Goal: Information Seeking & Learning: Learn about a topic

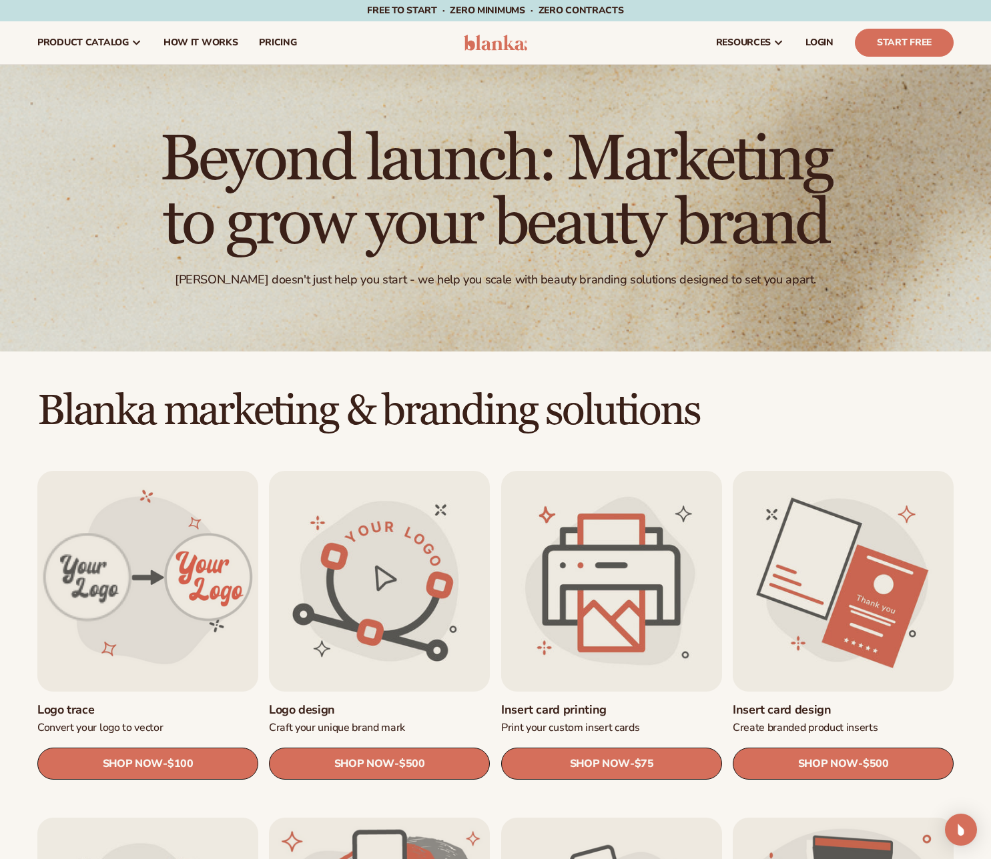
scroll to position [267, 0]
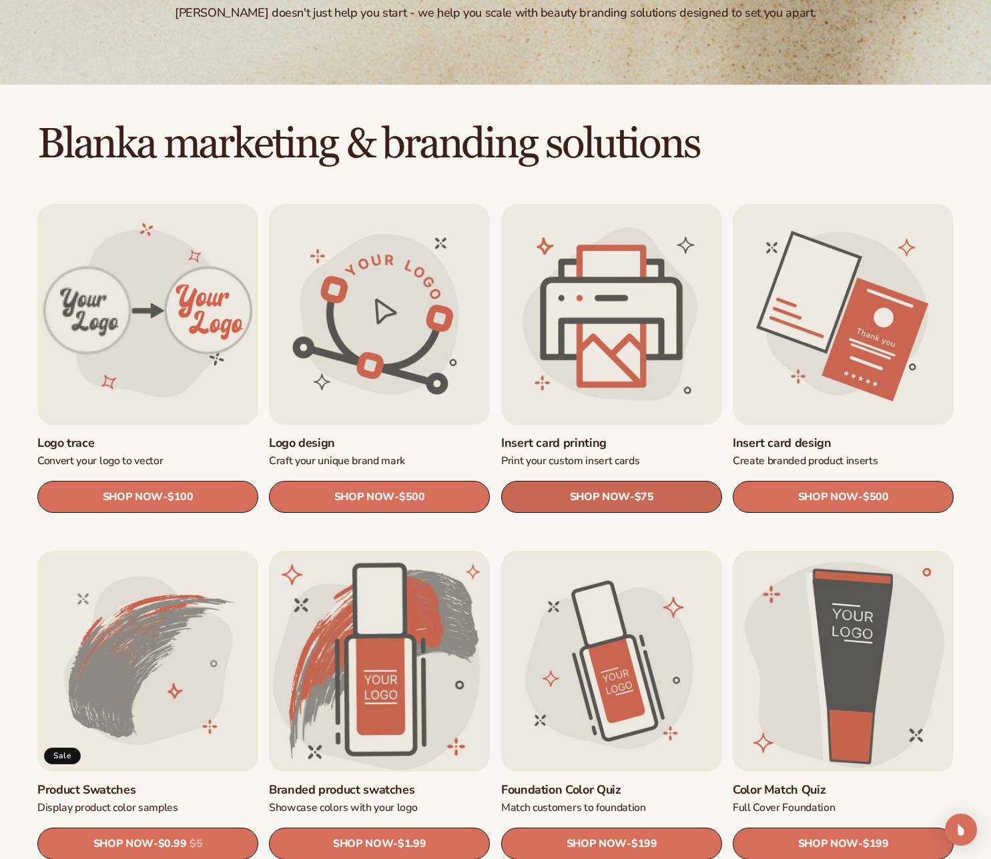
click at [589, 494] on span "SHOP NOW" at bounding box center [599, 497] width 60 height 13
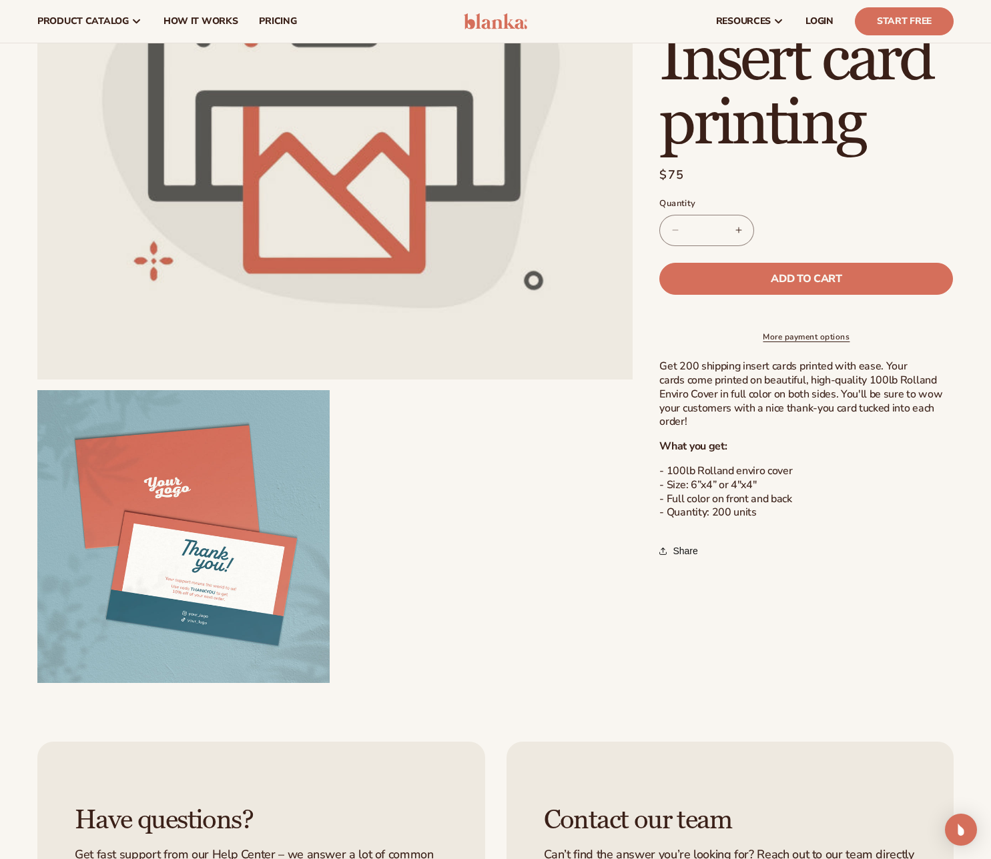
scroll to position [133, 0]
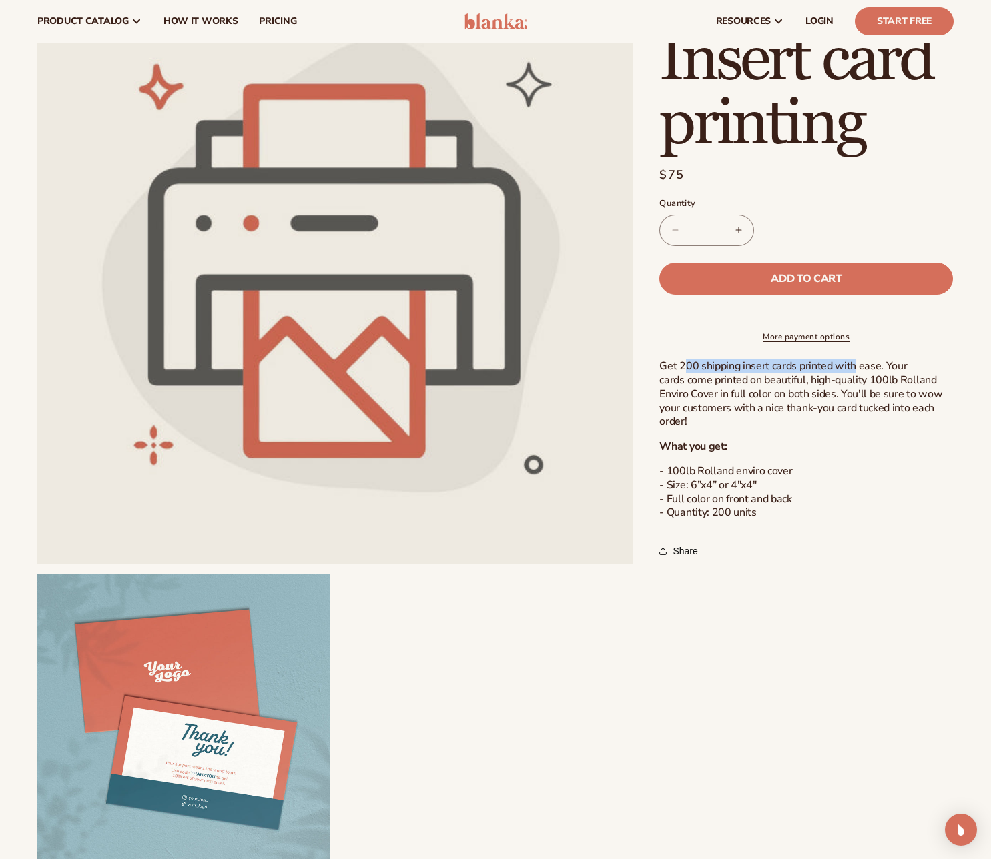
drag, startPoint x: 684, startPoint y: 379, endPoint x: 851, endPoint y: 380, distance: 167.4
click at [851, 380] on p "Get 200 shipping insert cards printed with ease. Your cards come printed on bea…" at bounding box center [806, 394] width 294 height 69
drag, startPoint x: 675, startPoint y: 392, endPoint x: 812, endPoint y: 398, distance: 137.5
click at [812, 398] on p "Get 200 shipping insert cards printed with ease. Your cards come printed on bea…" at bounding box center [806, 394] width 294 height 69
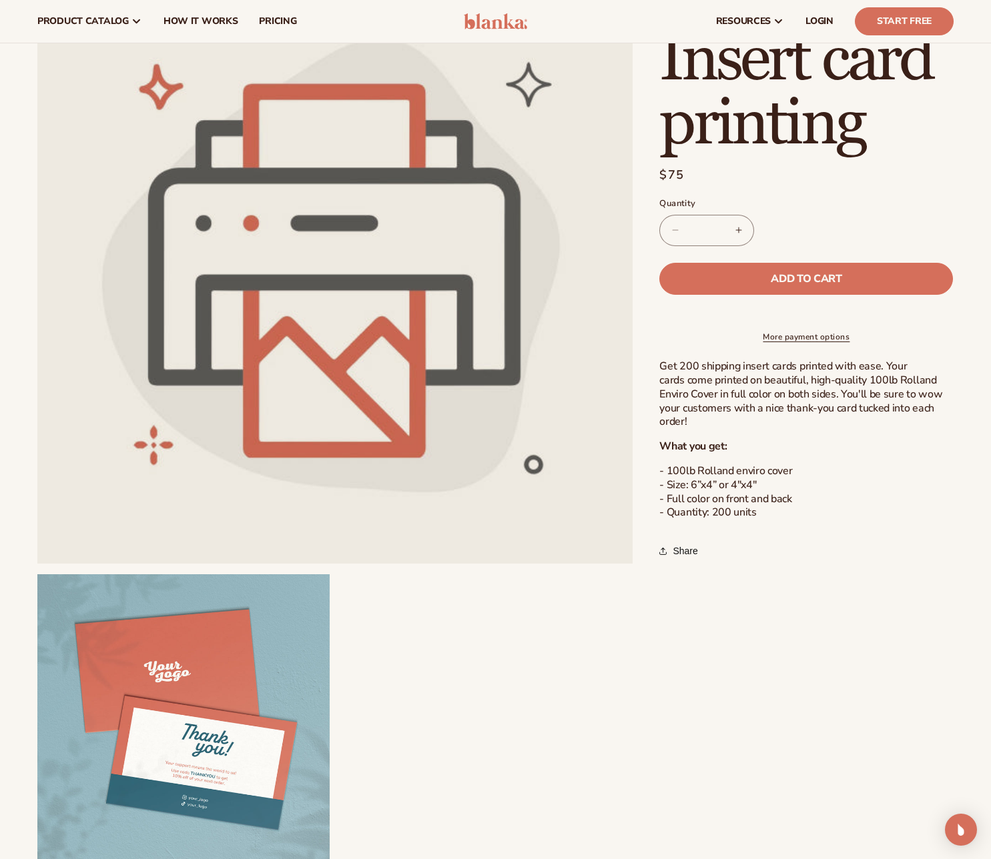
click at [814, 398] on p "Get 200 shipping insert cards printed with ease. Your cards come printed on bea…" at bounding box center [806, 394] width 294 height 69
drag, startPoint x: 718, startPoint y: 422, endPoint x: 878, endPoint y: 415, distance: 160.3
click at [878, 415] on p "Get 200 shipping insert cards printed with ease. Your cards come printed on bea…" at bounding box center [806, 394] width 294 height 69
click at [883, 415] on p "Get 200 shipping insert cards printed with ease. Your cards come printed on bea…" at bounding box center [806, 394] width 294 height 69
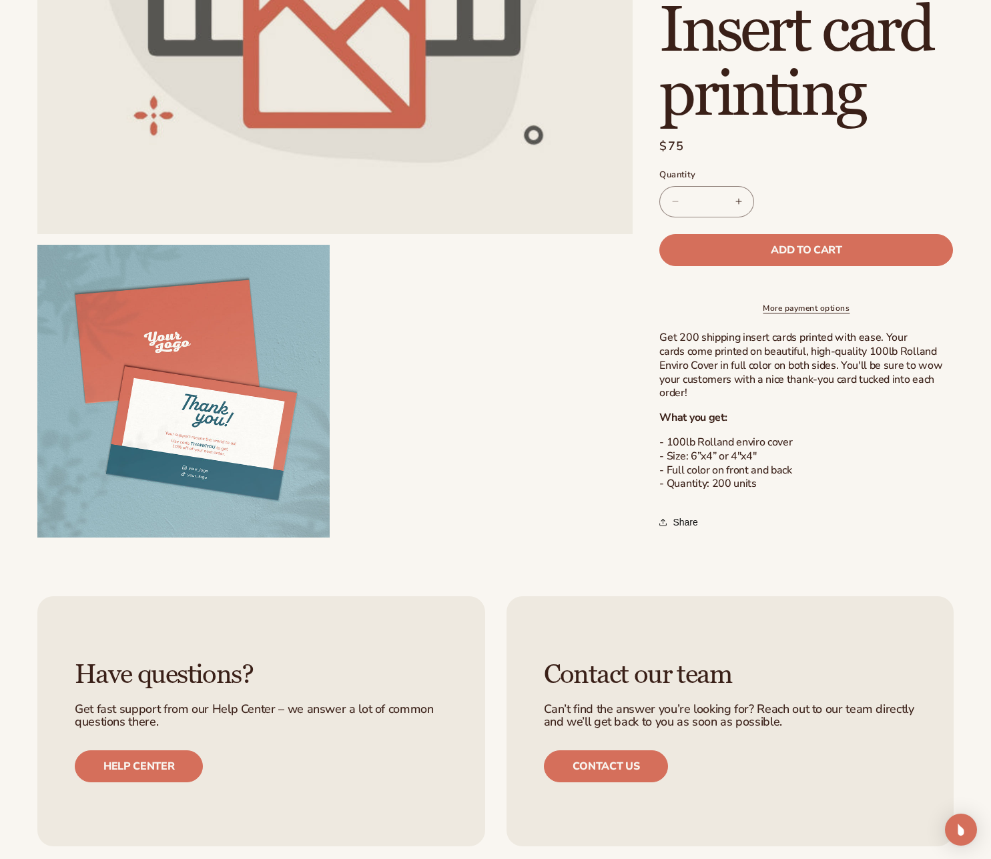
scroll to position [467, 0]
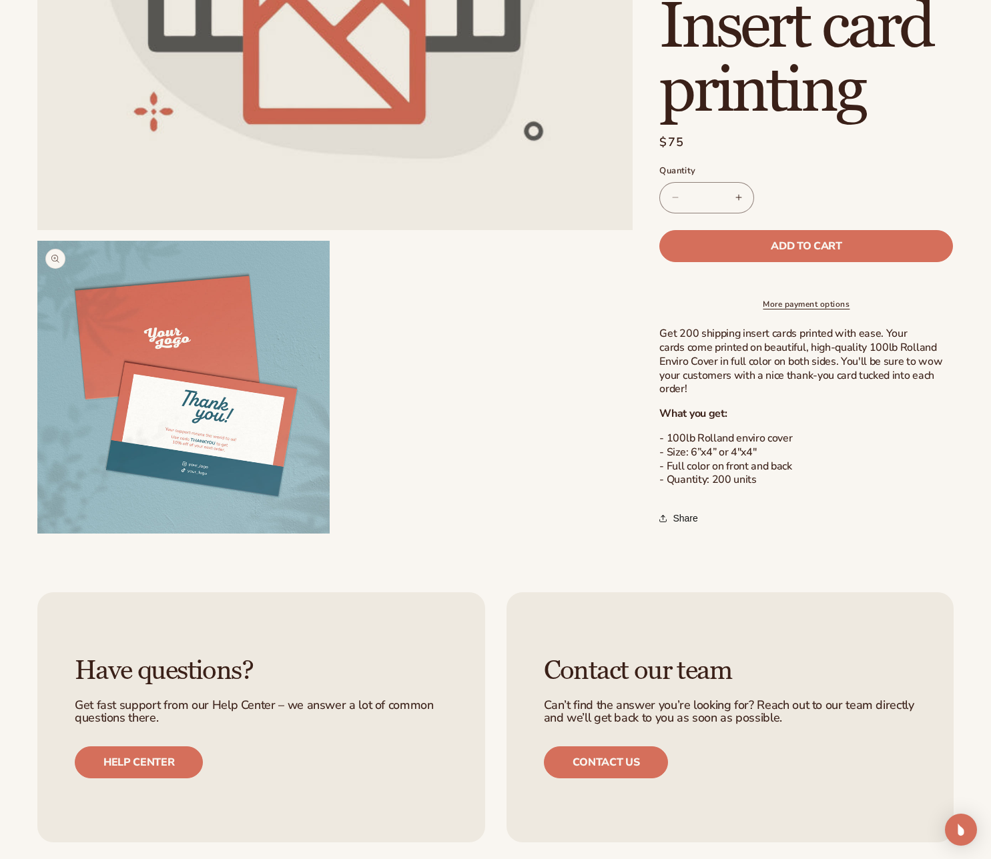
click at [37, 534] on button "Open media 2 in modal" at bounding box center [37, 534] width 0 height 0
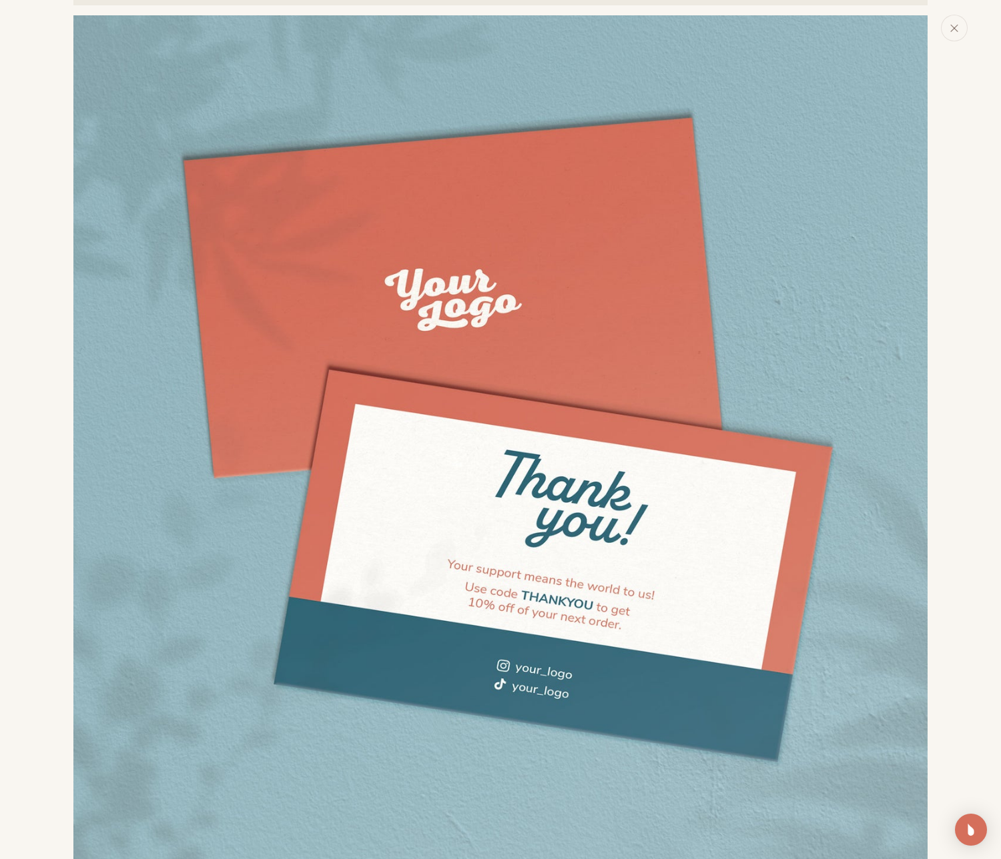
click at [409, 484] on img "Media gallery" at bounding box center [500, 442] width 854 height 854
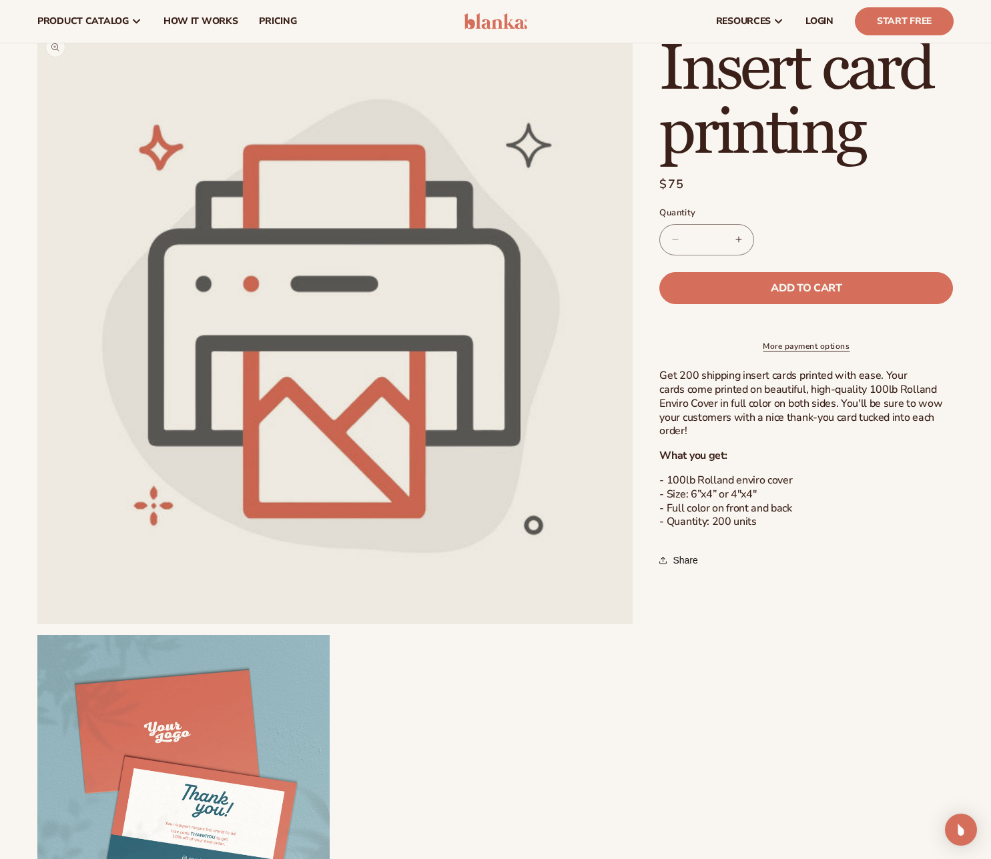
scroll to position [0, 0]
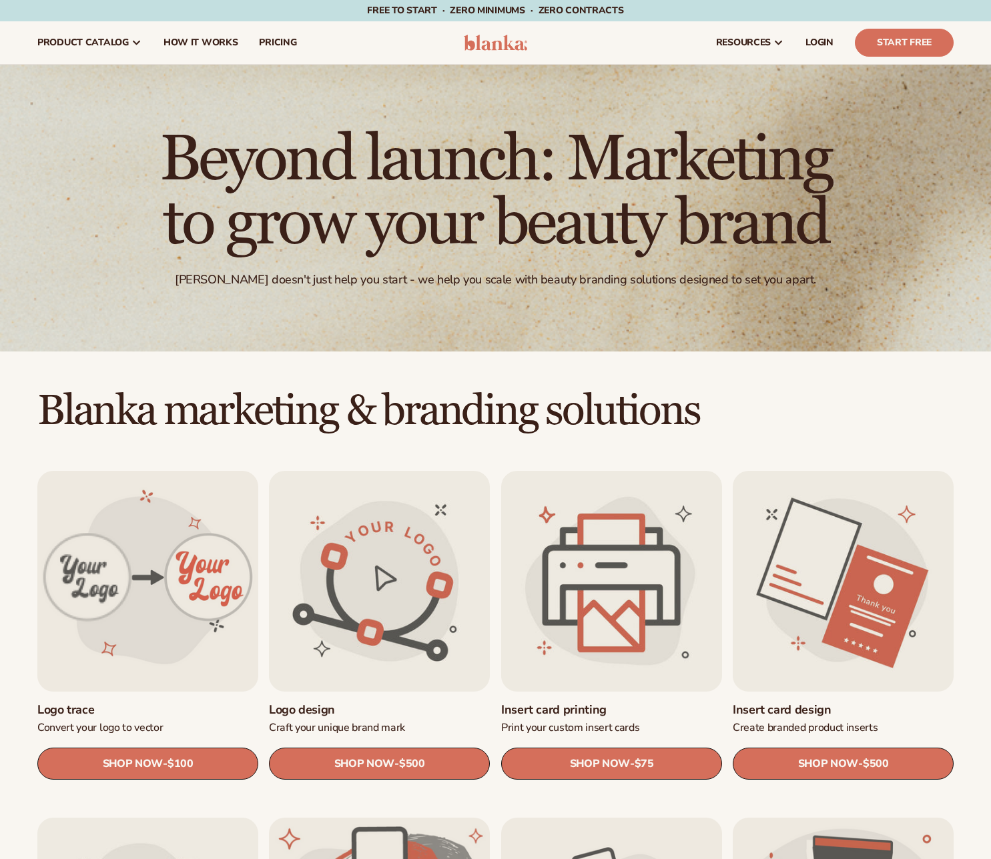
scroll to position [267, 0]
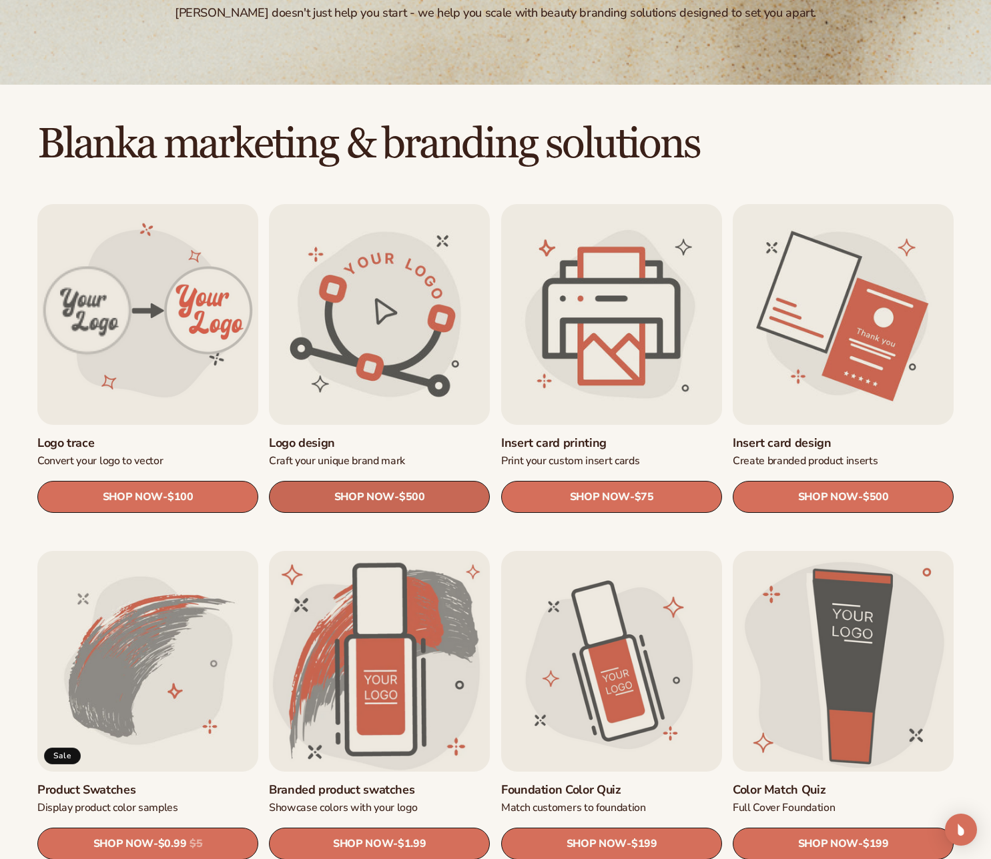
click at [384, 498] on span "SHOP NOW" at bounding box center [364, 497] width 60 height 13
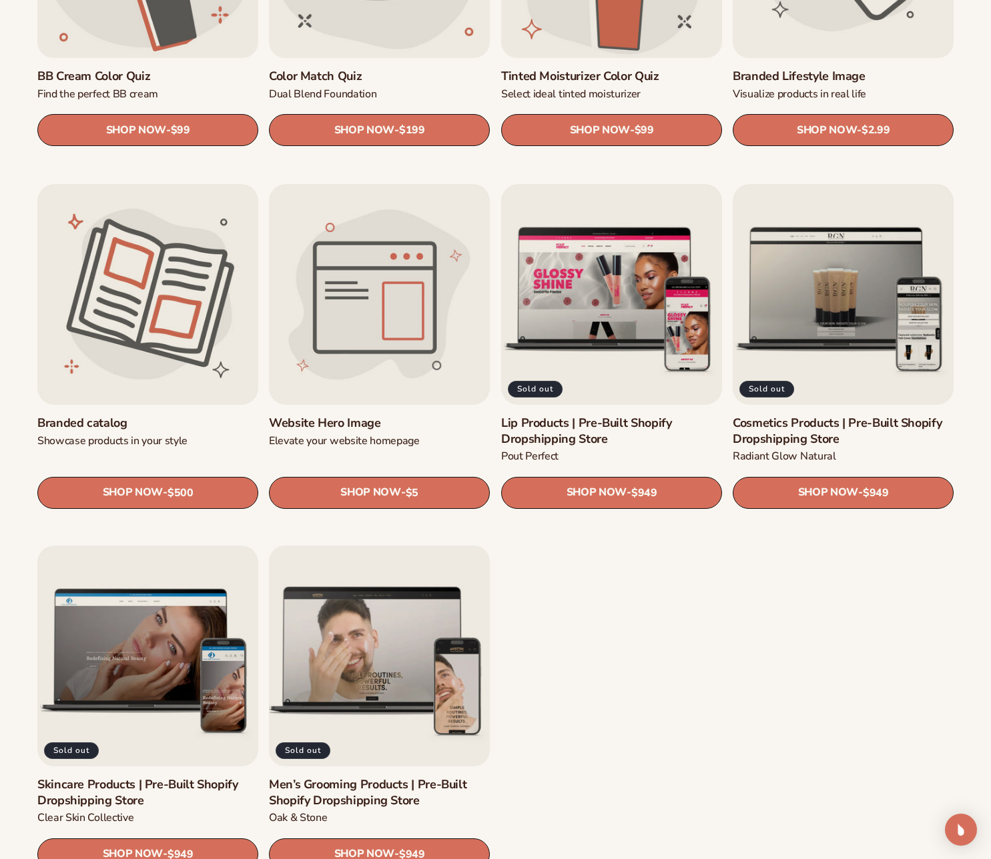
scroll to position [1334, 0]
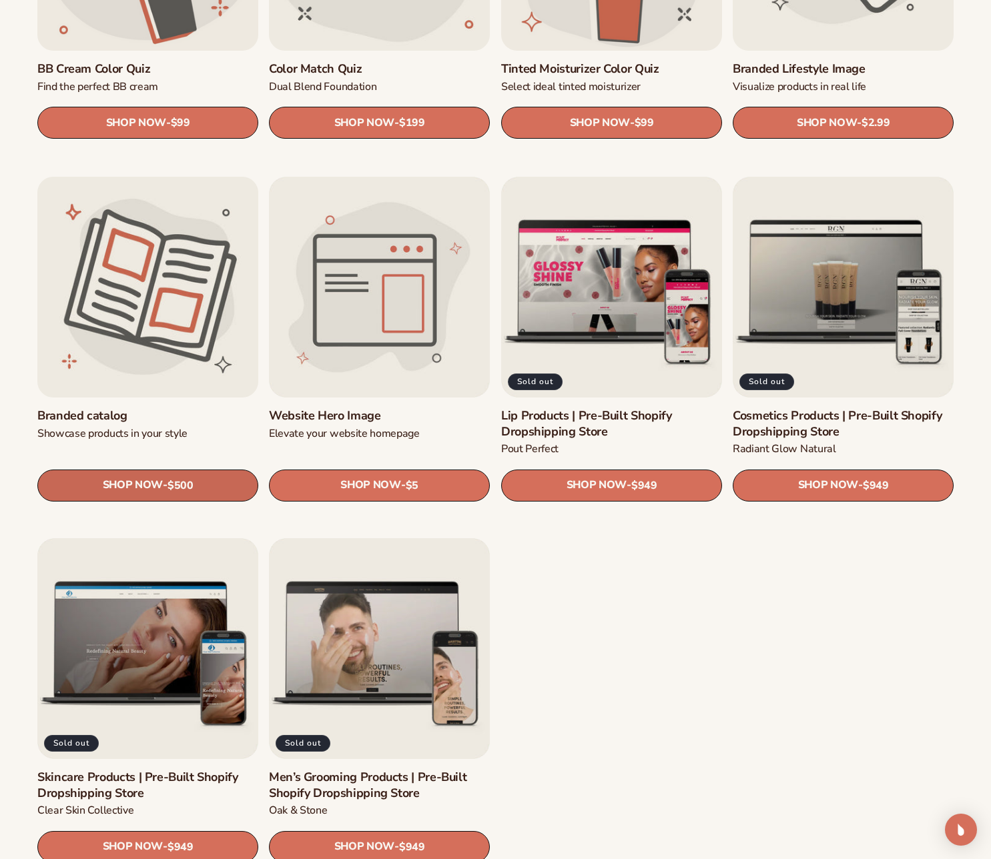
click at [161, 482] on link "SHOP NOW - Regular price $500 Sale price $500 Regular price Unit price / per" at bounding box center [147, 485] width 221 height 32
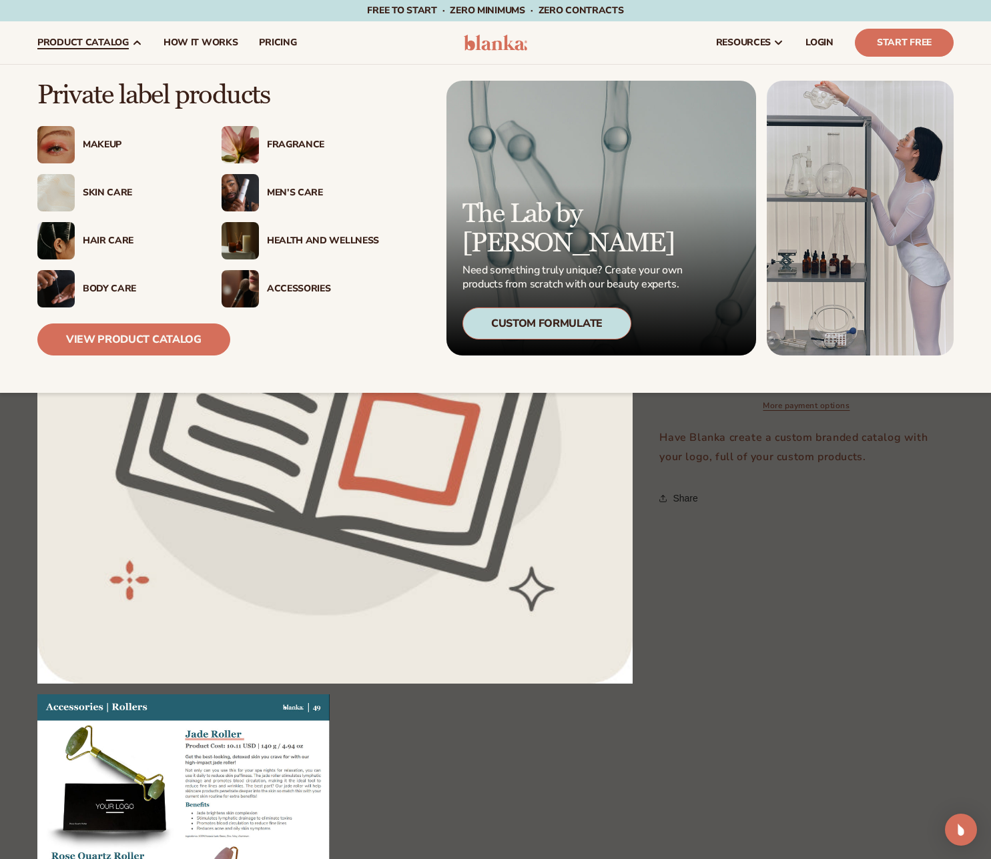
click at [110, 187] on div "Skin Care" at bounding box center [139, 192] width 112 height 11
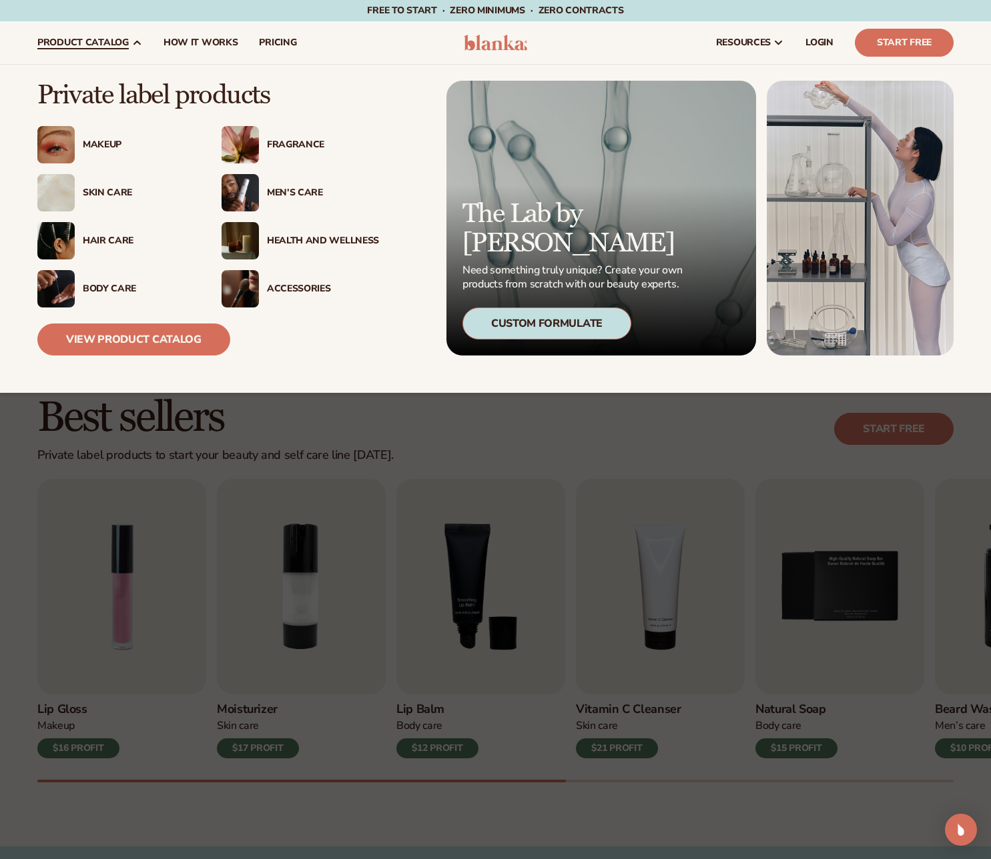
click at [332, 240] on div "Health And Wellness" at bounding box center [323, 240] width 112 height 11
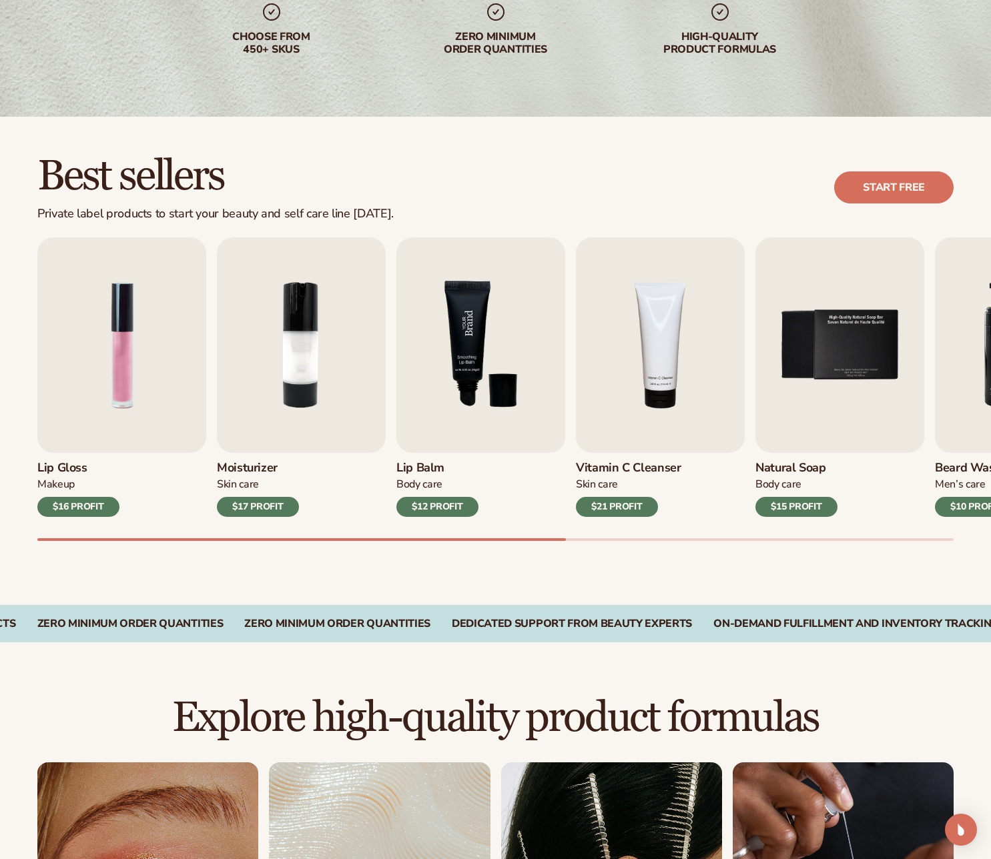
scroll to position [267, 0]
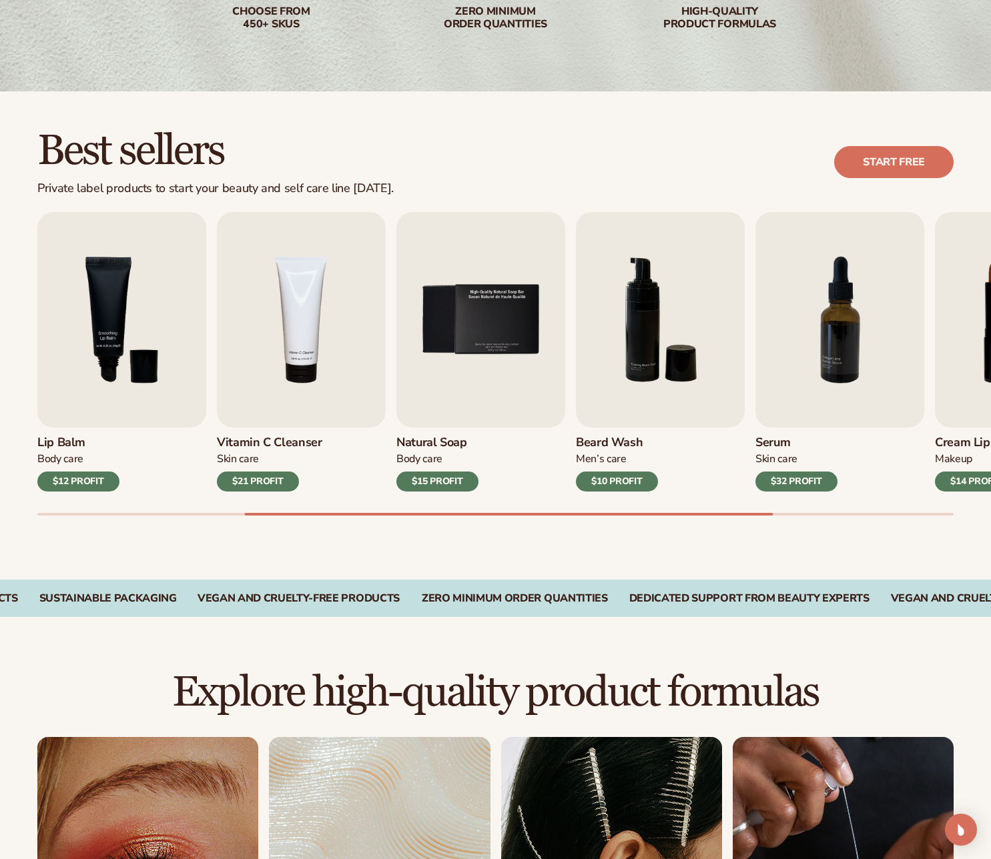
click at [85, 673] on h2 "Explore high-quality product formulas" at bounding box center [495, 692] width 916 height 45
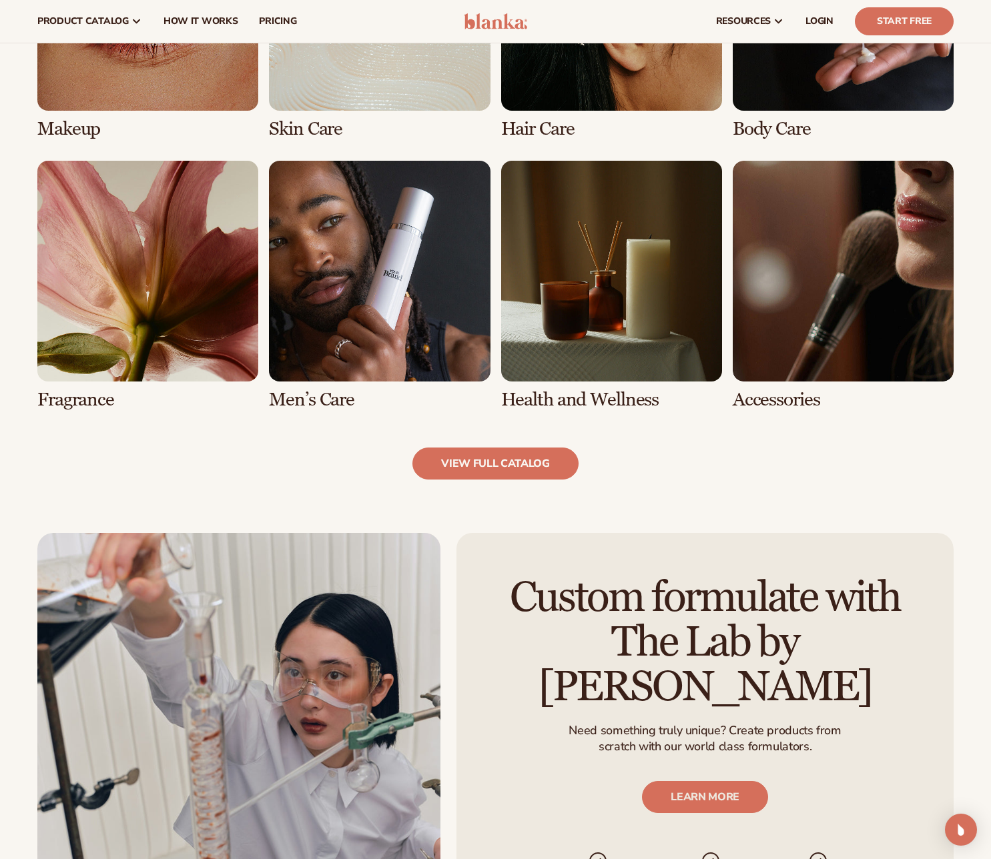
scroll to position [867, 0]
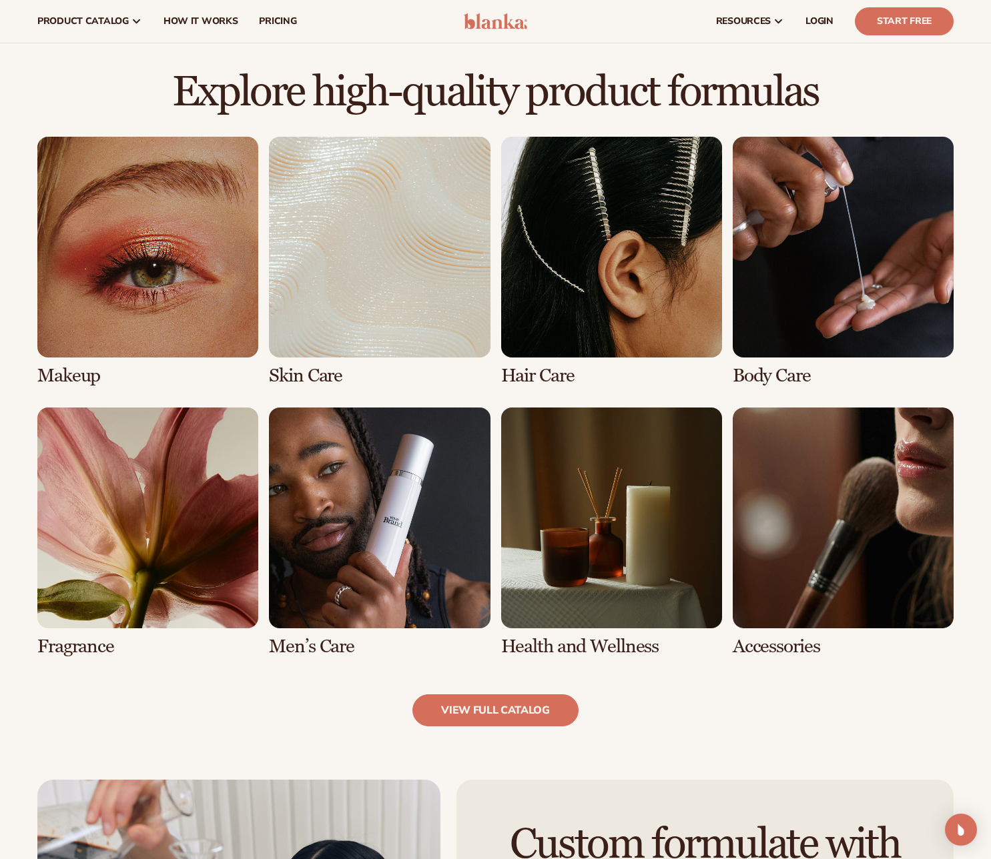
click at [393, 267] on link "2 / 8" at bounding box center [379, 261] width 221 height 249
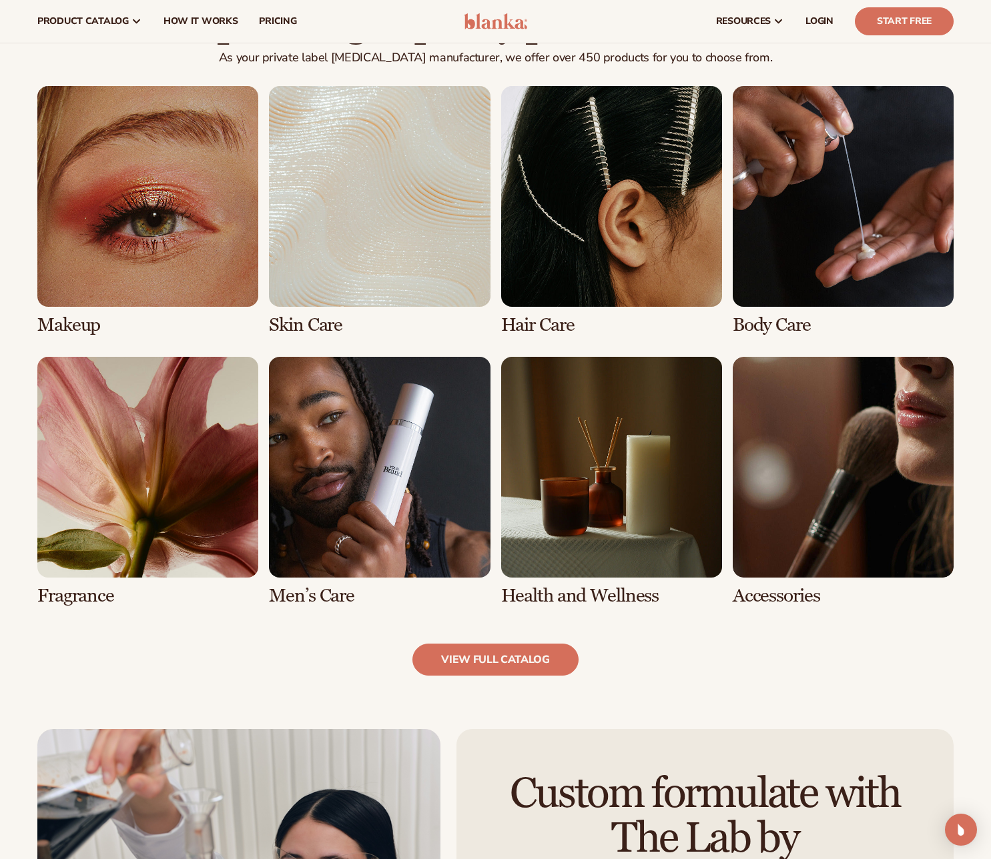
scroll to position [934, 0]
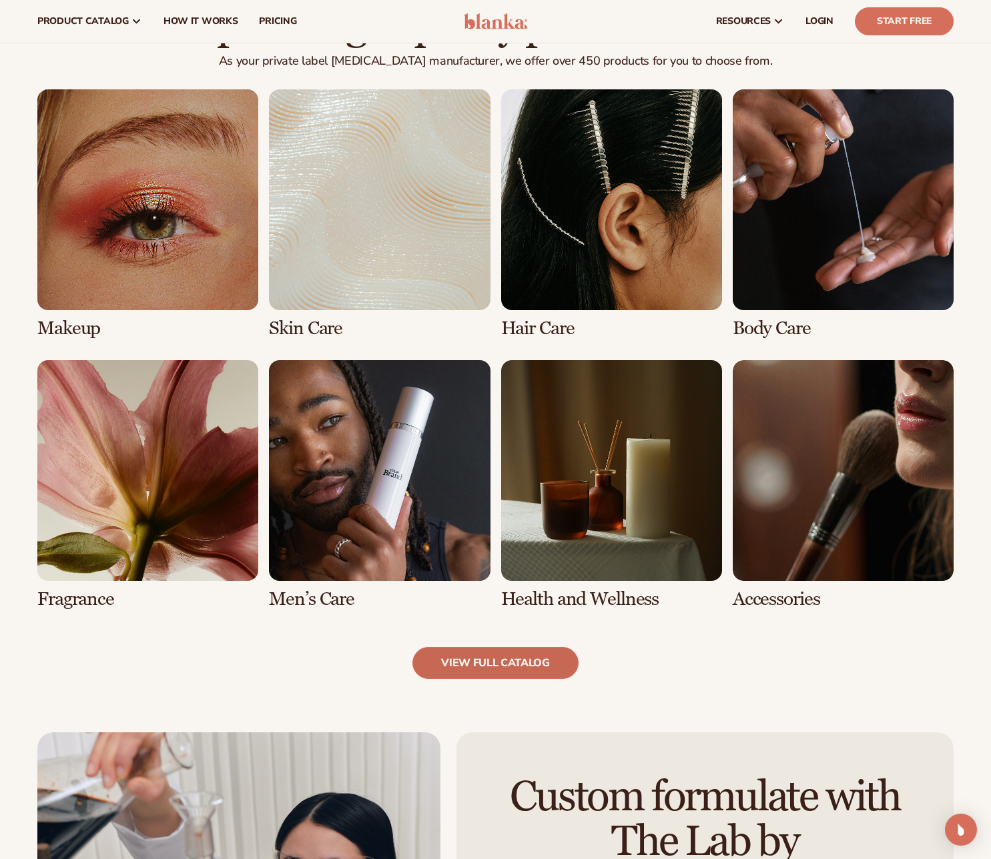
click at [486, 668] on link "view full catalog" at bounding box center [495, 663] width 166 height 32
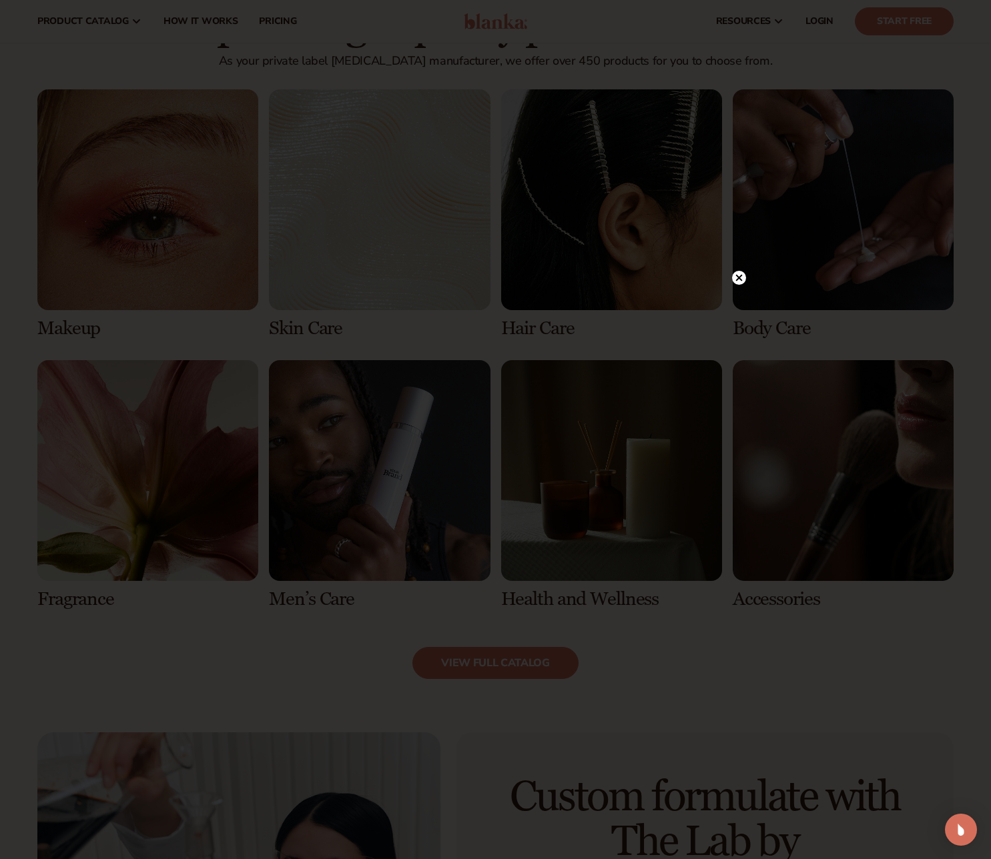
click at [742, 279] on circle at bounding box center [739, 278] width 14 height 14
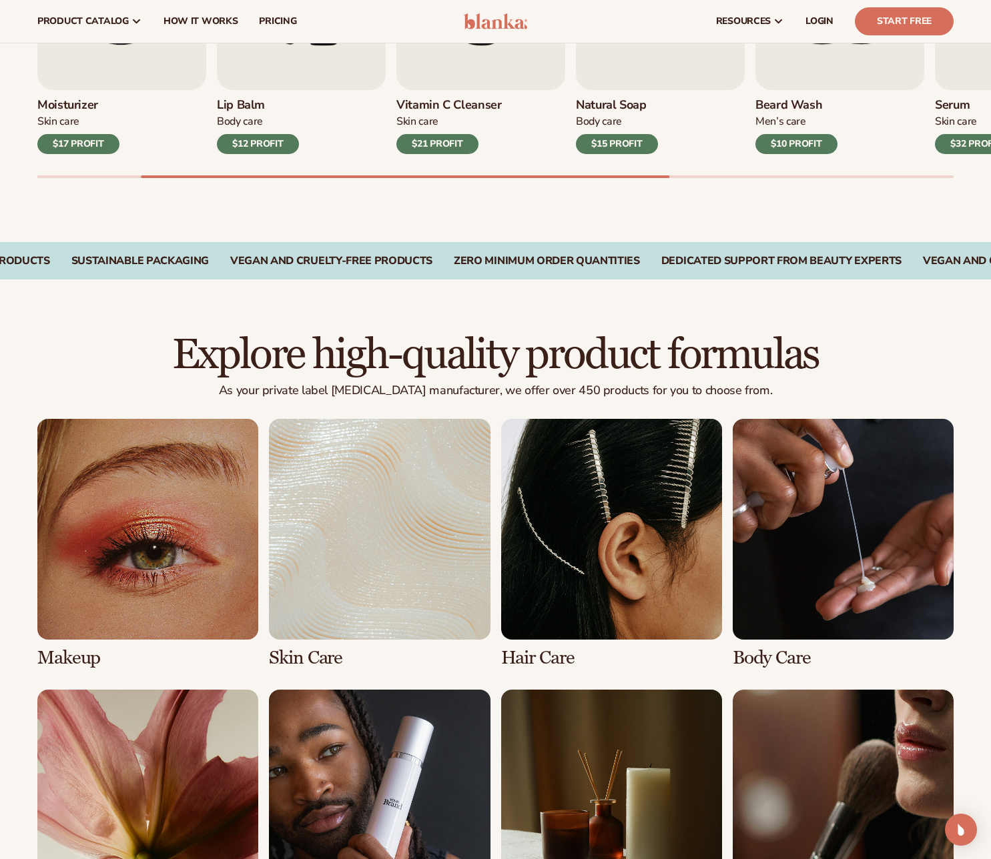
scroll to position [600, 0]
